Goal: Navigation & Orientation: Find specific page/section

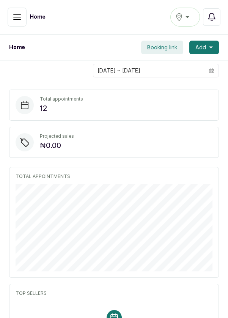
click at [13, 22] on button "button" at bounding box center [17, 17] width 19 height 19
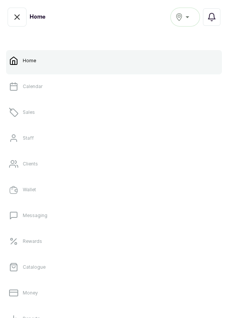
click at [74, 251] on ul "Home Calendar Sales Staff Clients Wallet Messaging Rewards Catalogue Money Repo…" at bounding box center [114, 228] width 216 height 357
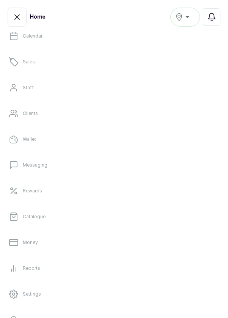
click at [47, 249] on link "Money" at bounding box center [114, 242] width 216 height 21
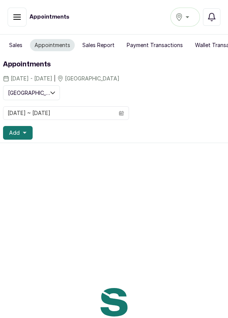
click at [22, 17] on button "button" at bounding box center [17, 17] width 19 height 19
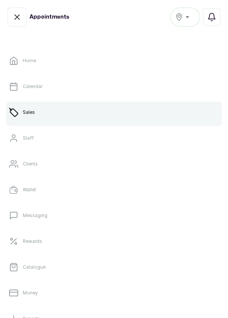
click at [56, 170] on link "Clients" at bounding box center [114, 163] width 216 height 21
